Goal: Task Accomplishment & Management: Use online tool/utility

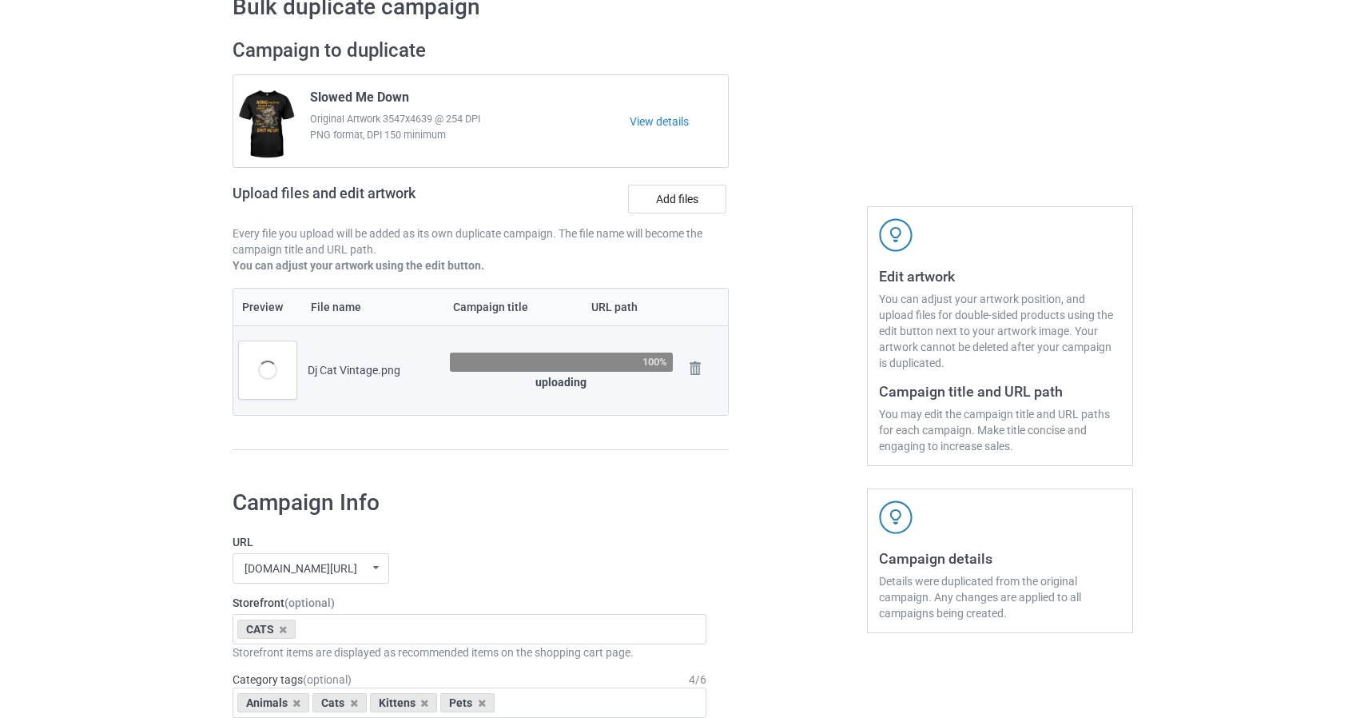
scroll to position [80, 0]
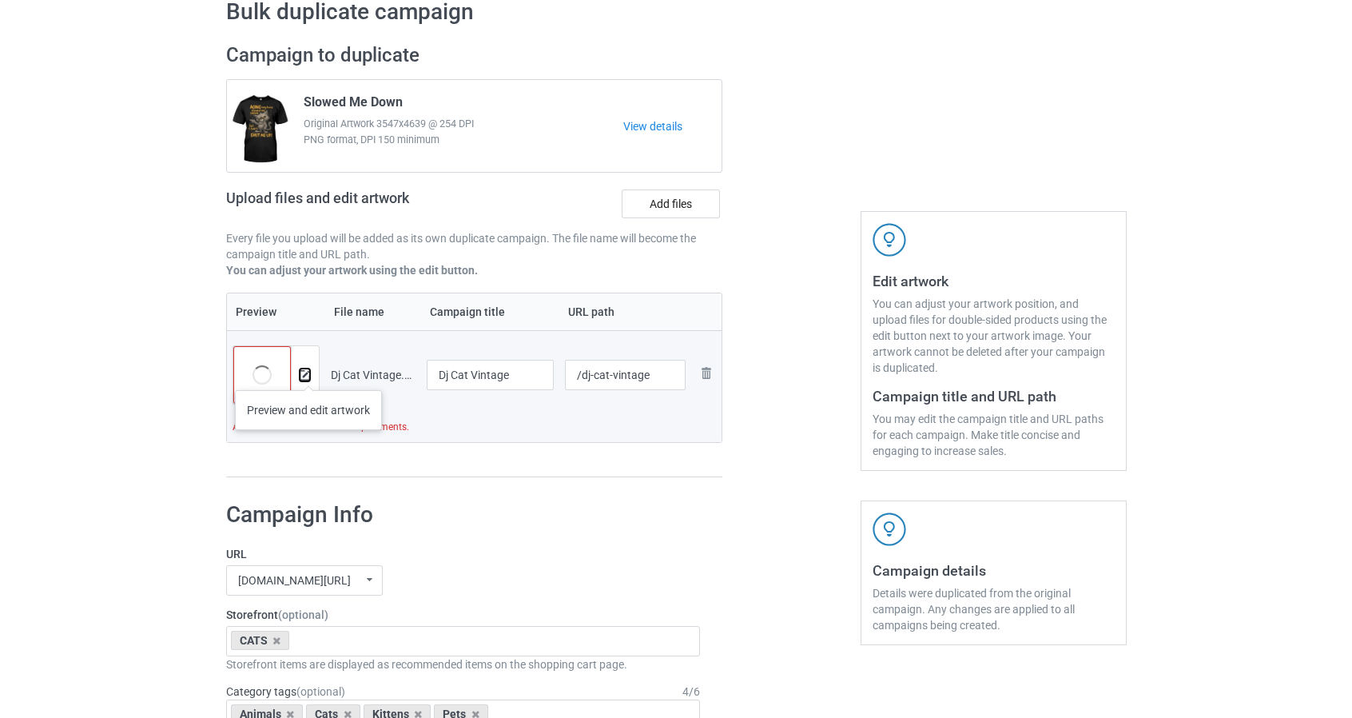
click at [308, 375] on img at bounding box center [305, 375] width 10 height 10
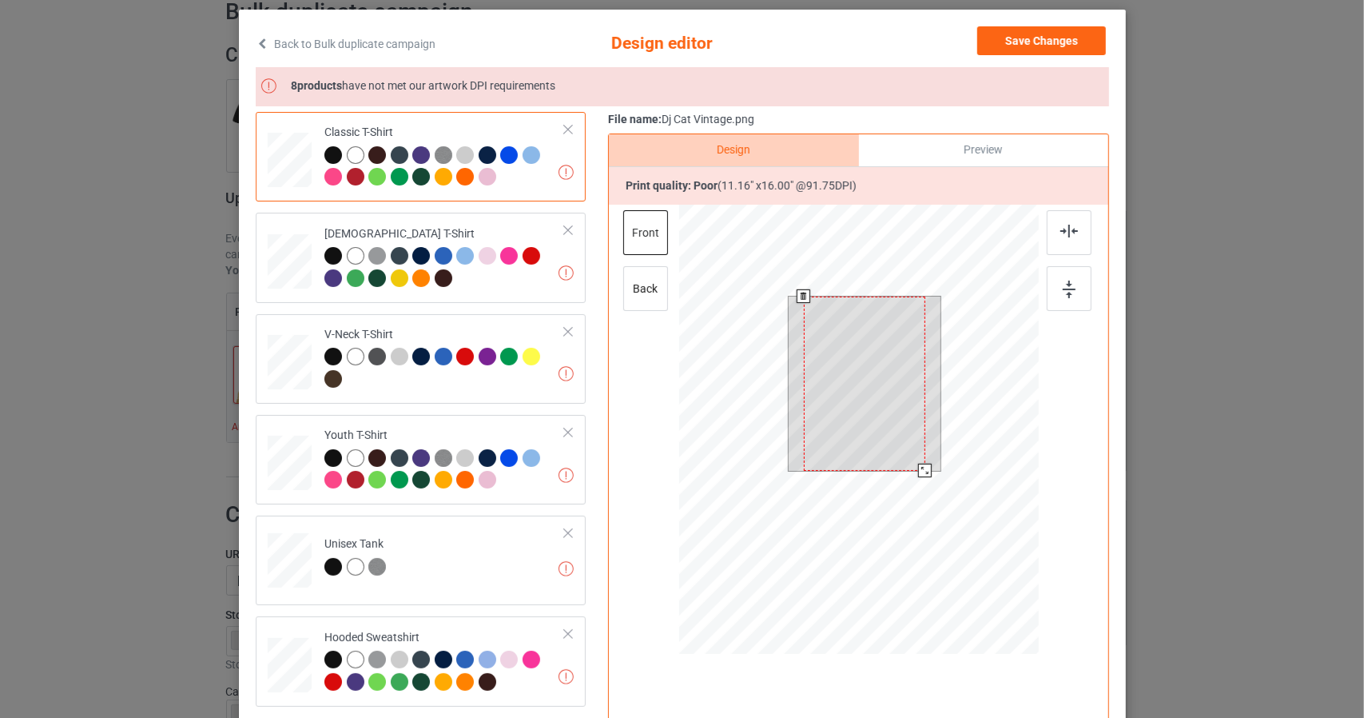
click at [884, 340] on div at bounding box center [863, 384] width 121 height 174
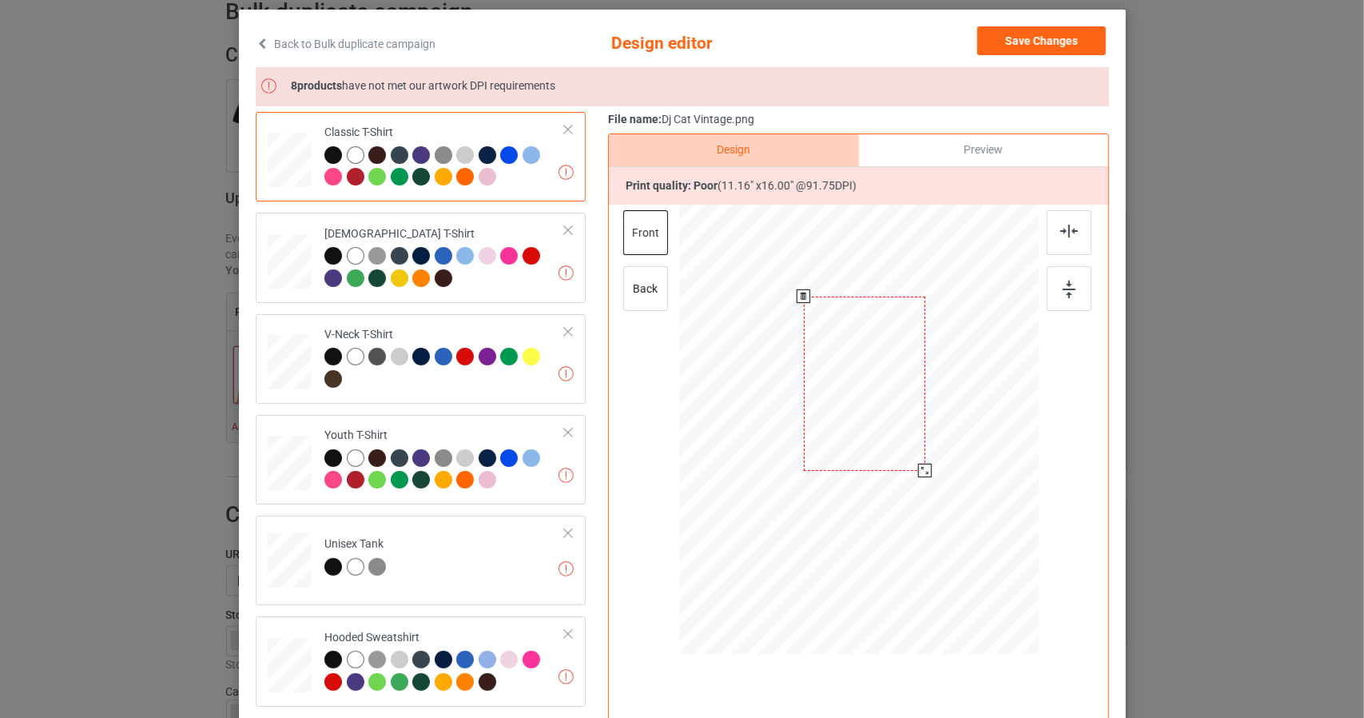
drag, startPoint x: 914, startPoint y: 469, endPoint x: 1028, endPoint y: 665, distance: 226.3
click at [1028, 664] on div "Design Preview Print quality: poor ( 11.16 " x 16.00 " @ 91.75 DPI) front back" at bounding box center [858, 430] width 501 height 595
click at [417, 38] on link "Back to Bulk duplicate campaign" at bounding box center [346, 43] width 180 height 35
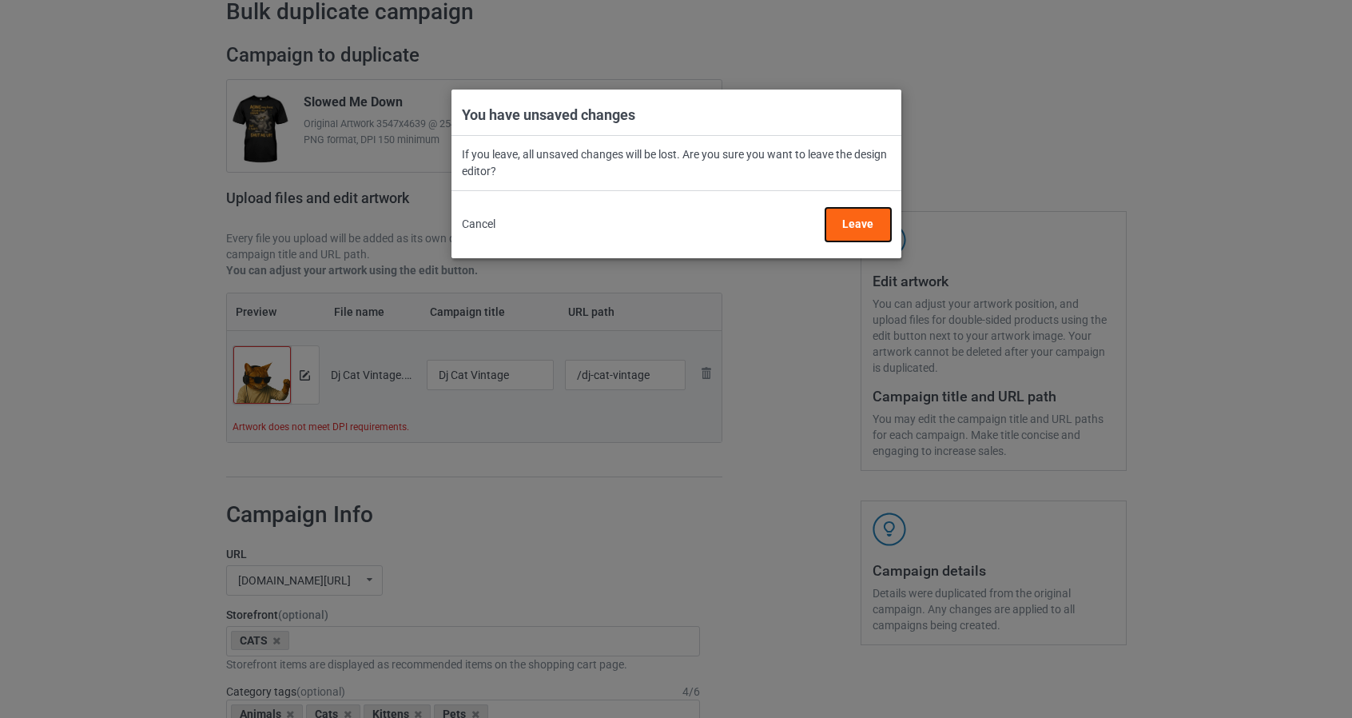
click at [858, 229] on button "Leave" at bounding box center [858, 225] width 66 height 34
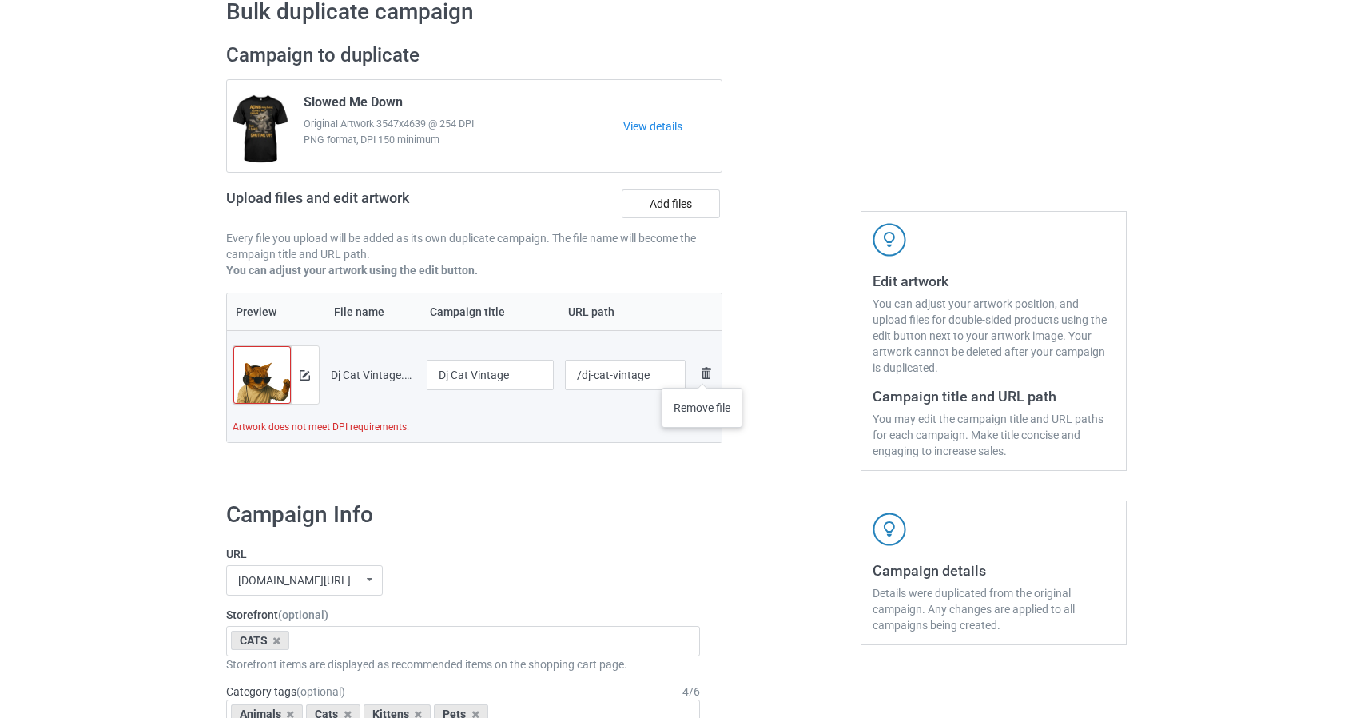
click at [703, 372] on img at bounding box center [706, 373] width 19 height 19
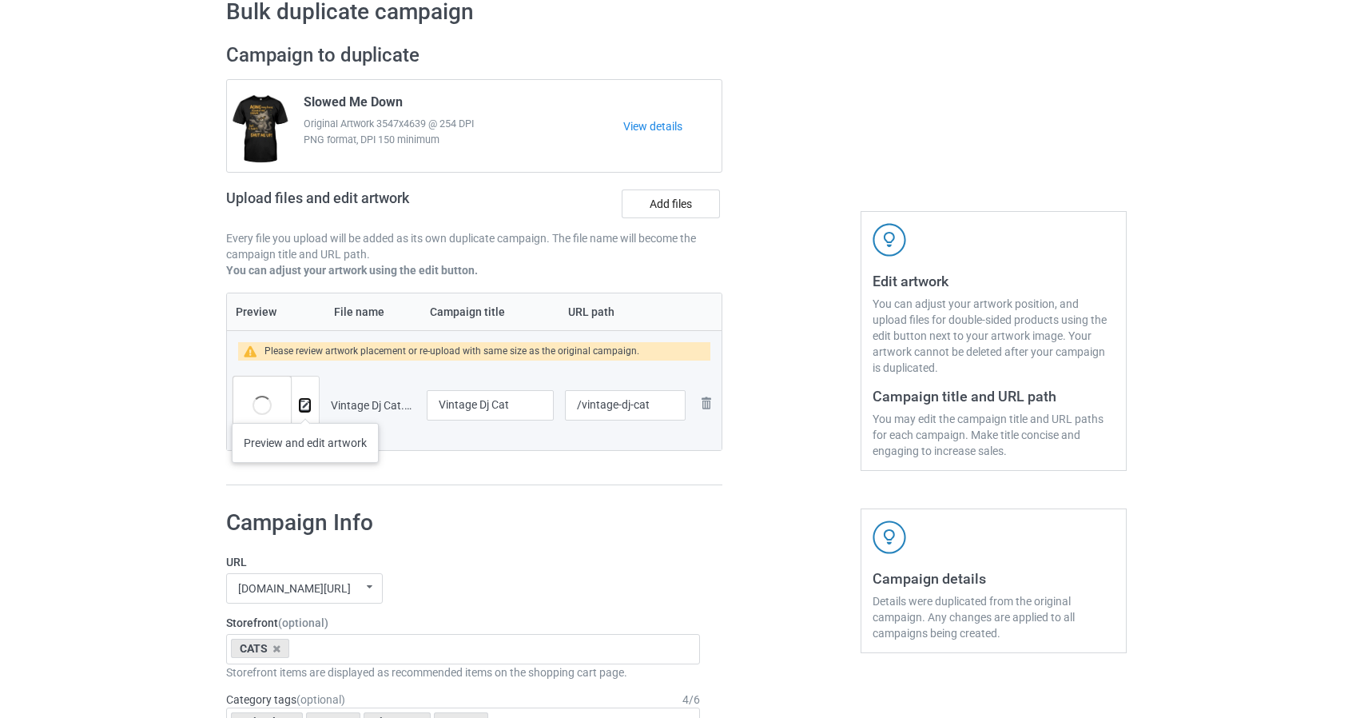
click at [304, 407] on img at bounding box center [305, 405] width 10 height 10
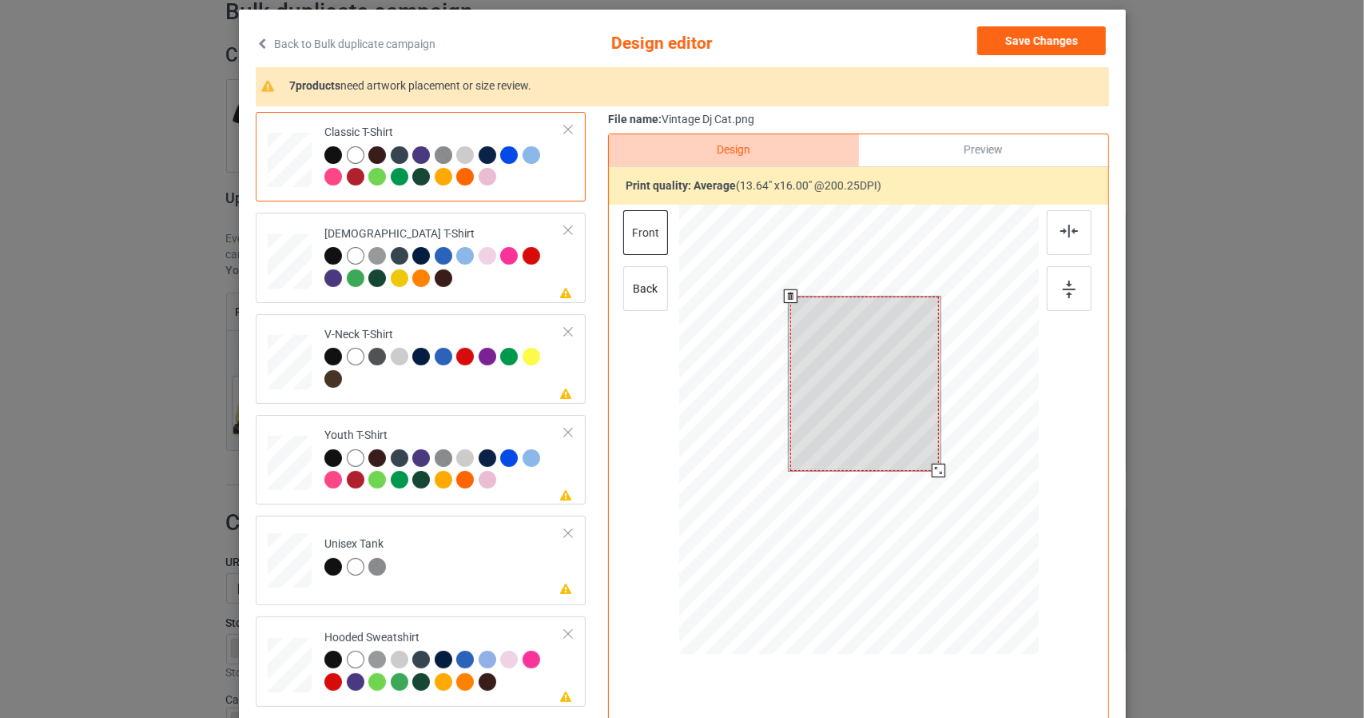
click at [971, 527] on div at bounding box center [859, 432] width 360 height 454
click at [1029, 30] on button "Save Changes" at bounding box center [1041, 40] width 129 height 29
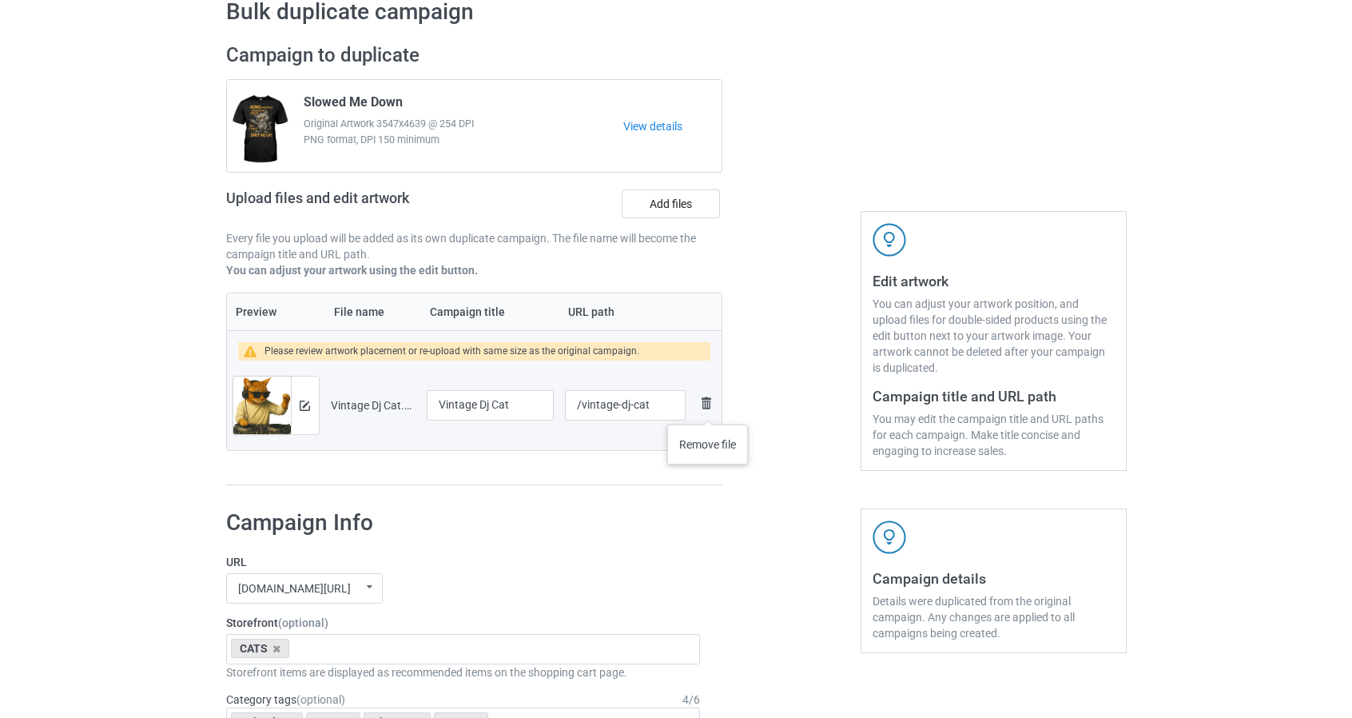
click at [708, 408] on img at bounding box center [706, 402] width 19 height 19
click at [305, 402] on img at bounding box center [305, 405] width 10 height 10
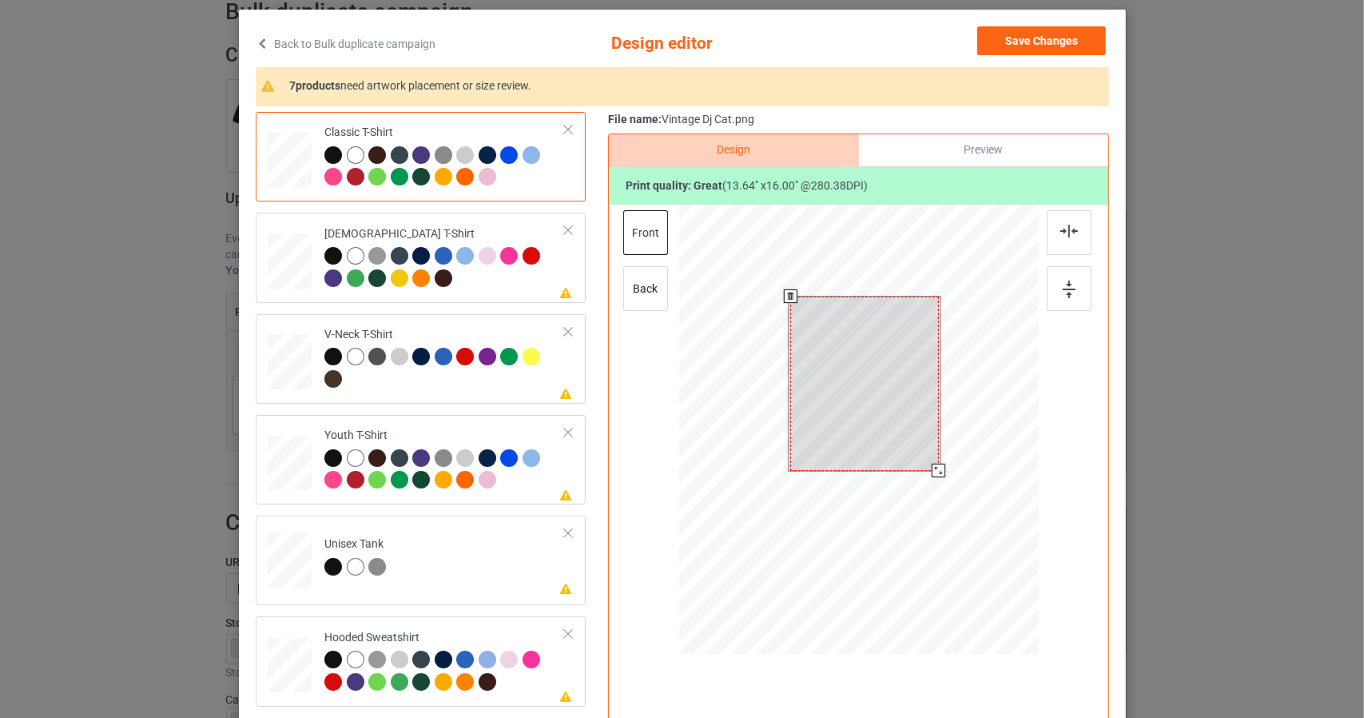
click at [993, 543] on div at bounding box center [859, 432] width 360 height 454
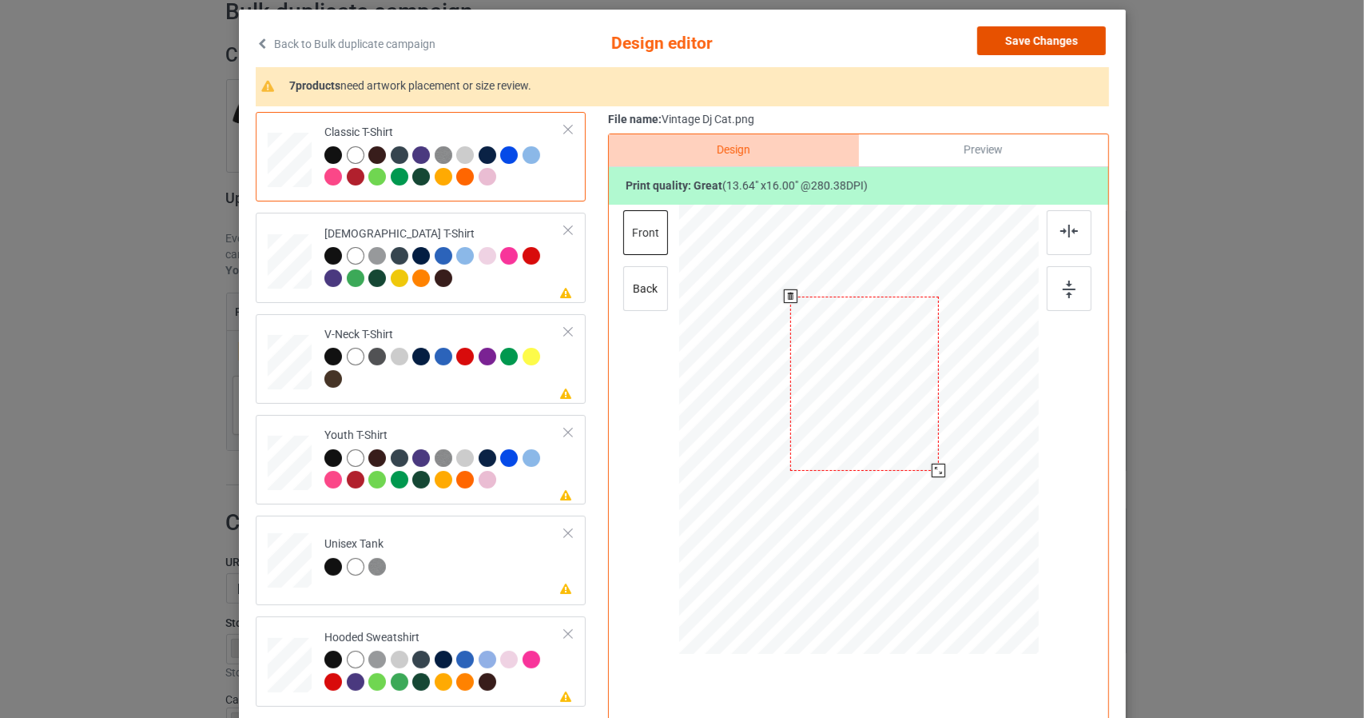
click at [1055, 42] on button "Save Changes" at bounding box center [1041, 40] width 129 height 29
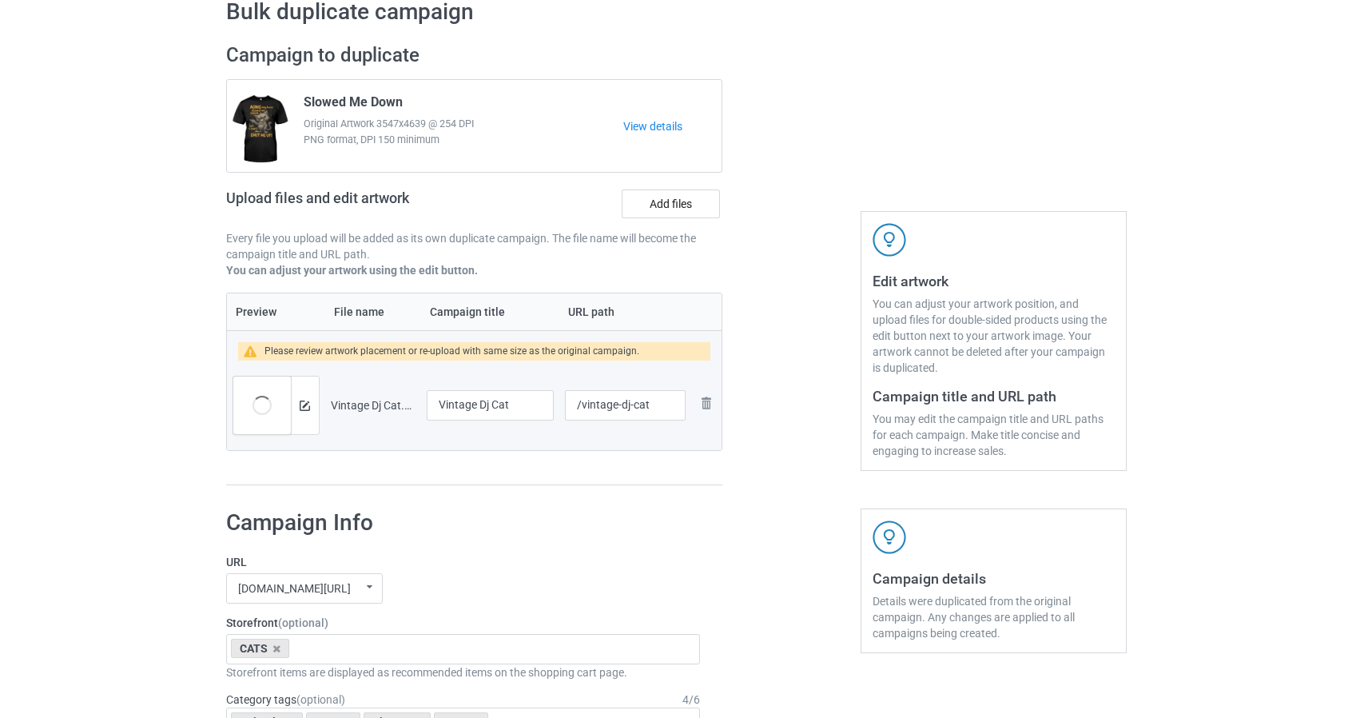
click at [809, 399] on div at bounding box center [791, 264] width 115 height 465
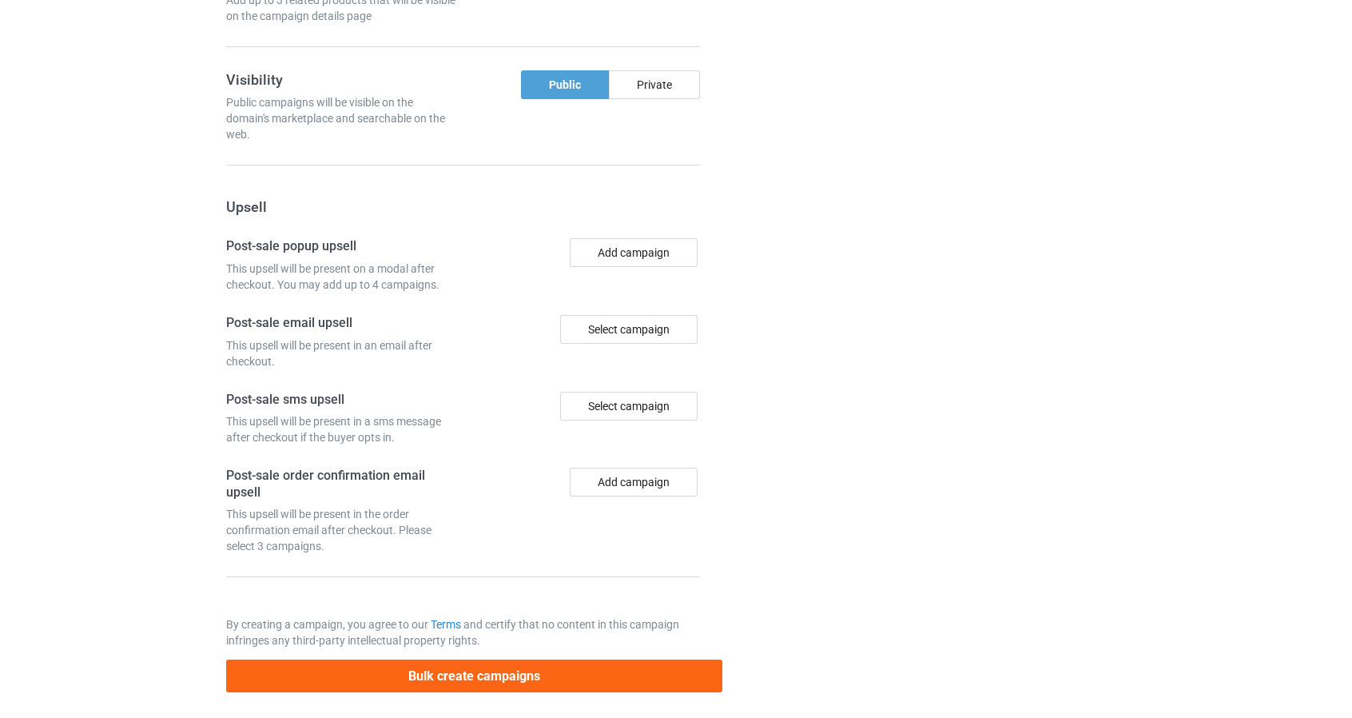
scroll to position [1340, 0]
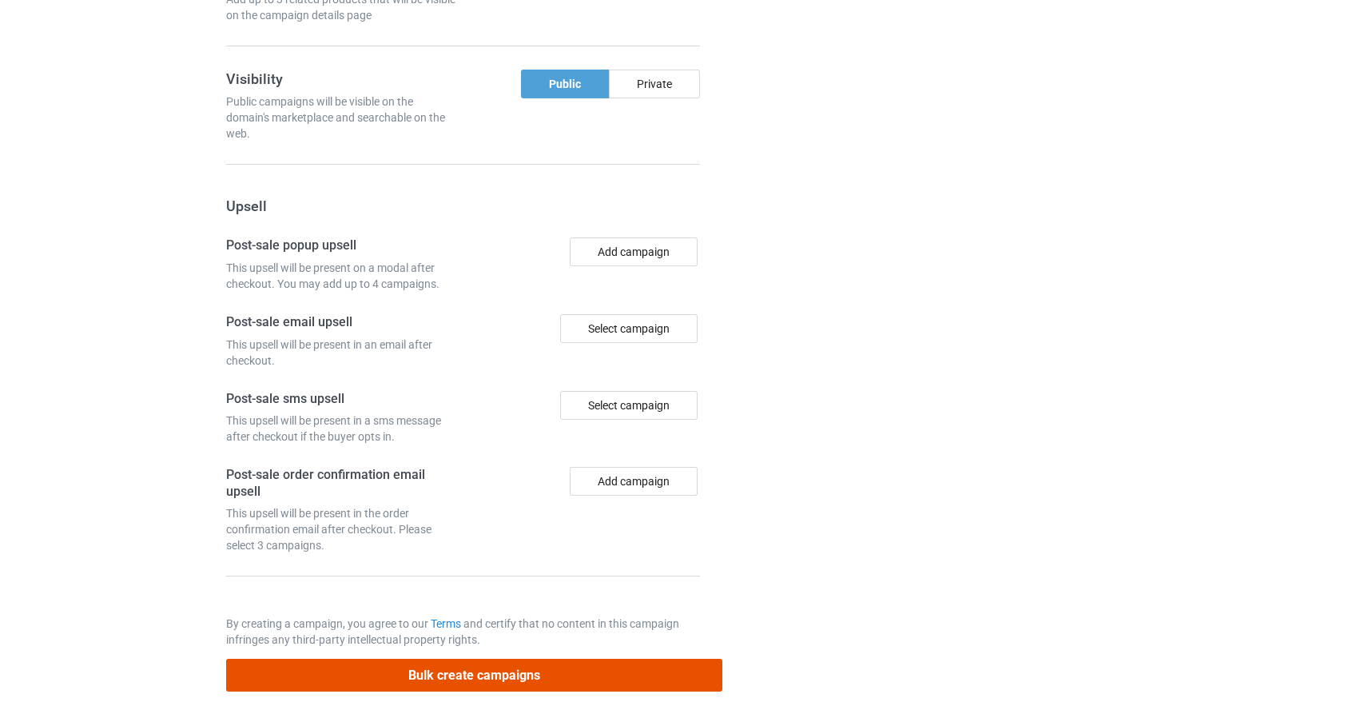
click at [702, 663] on button "Bulk create campaigns" at bounding box center [474, 675] width 497 height 33
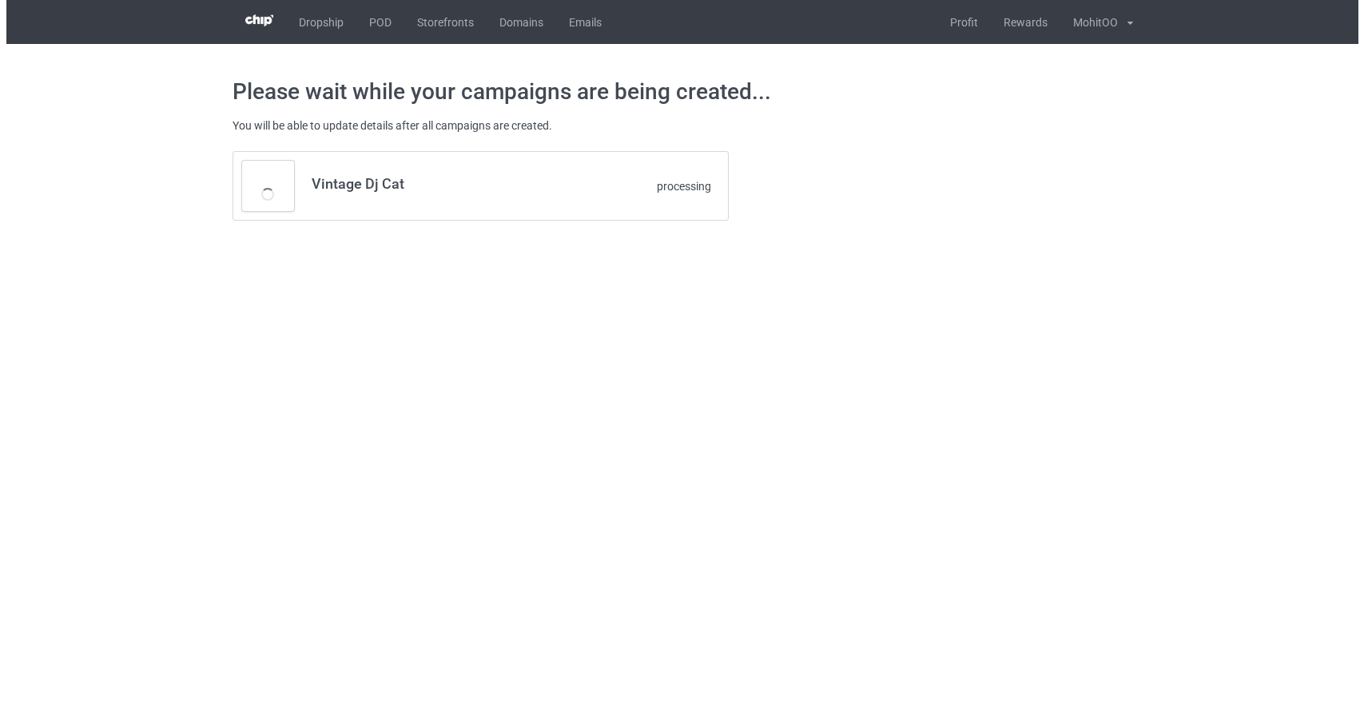
scroll to position [0, 0]
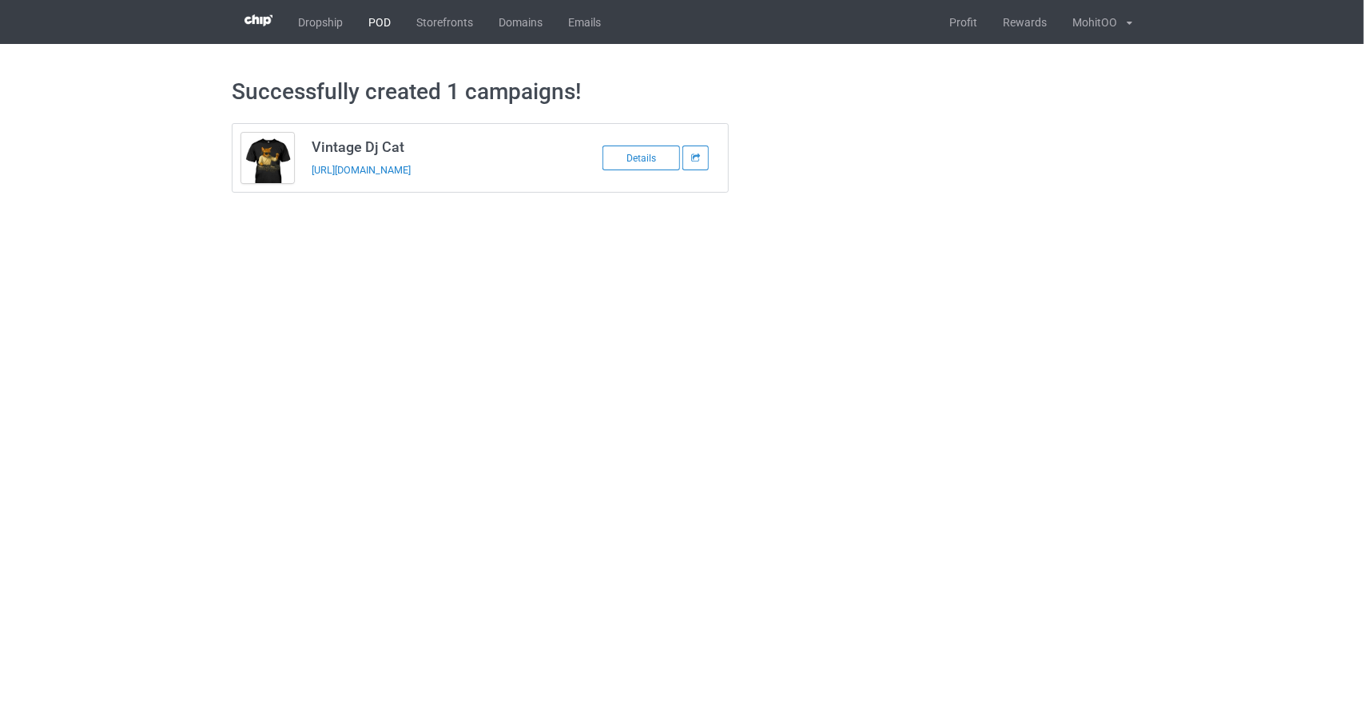
click at [381, 22] on link "POD" at bounding box center [380, 22] width 48 height 44
